Goal: Navigation & Orientation: Go to known website

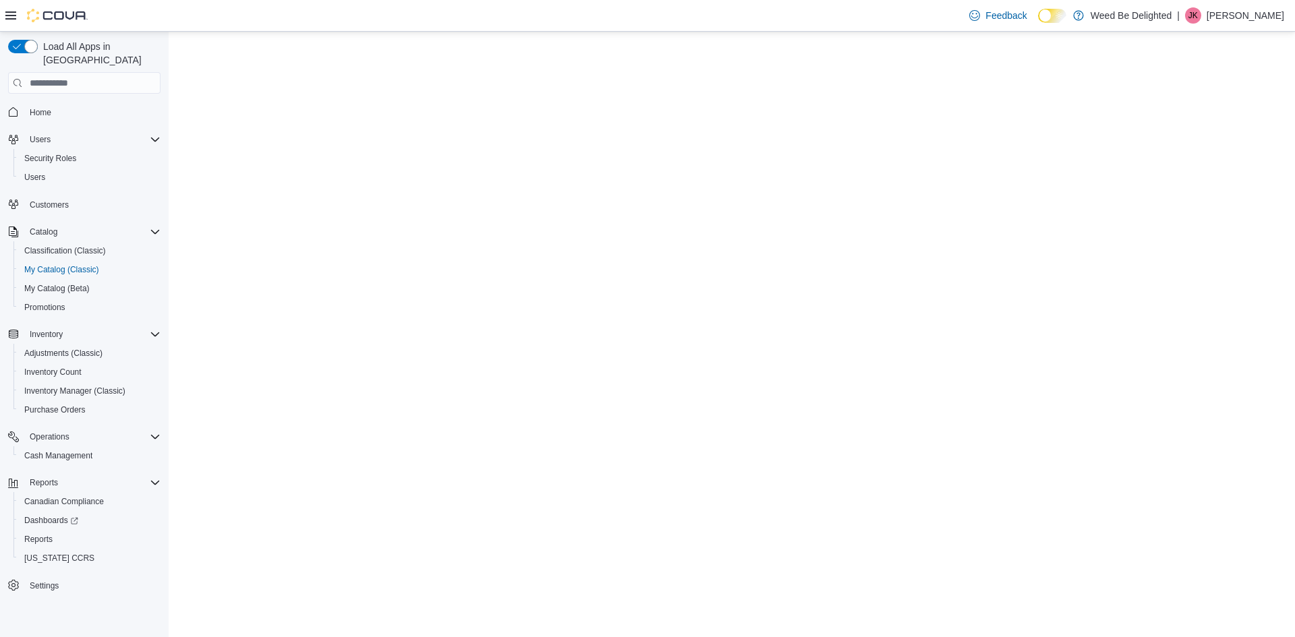
select select "**********"
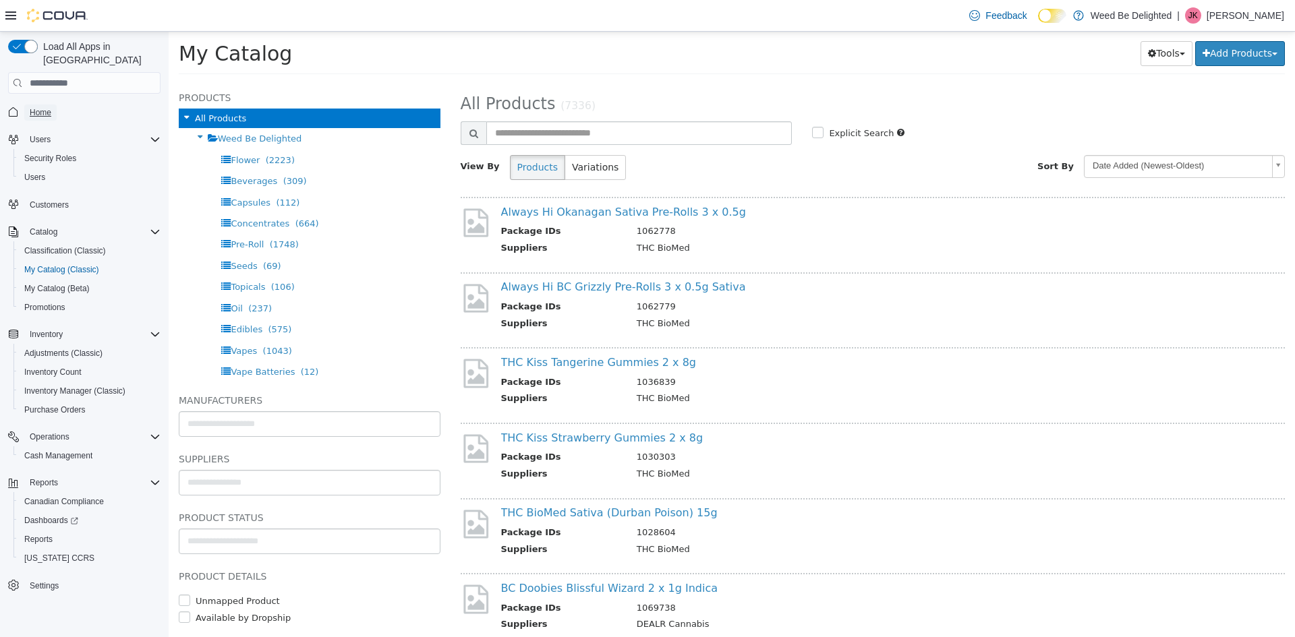
click at [44, 107] on span "Home" at bounding box center [41, 112] width 22 height 11
